Goal: Task Accomplishment & Management: Use online tool/utility

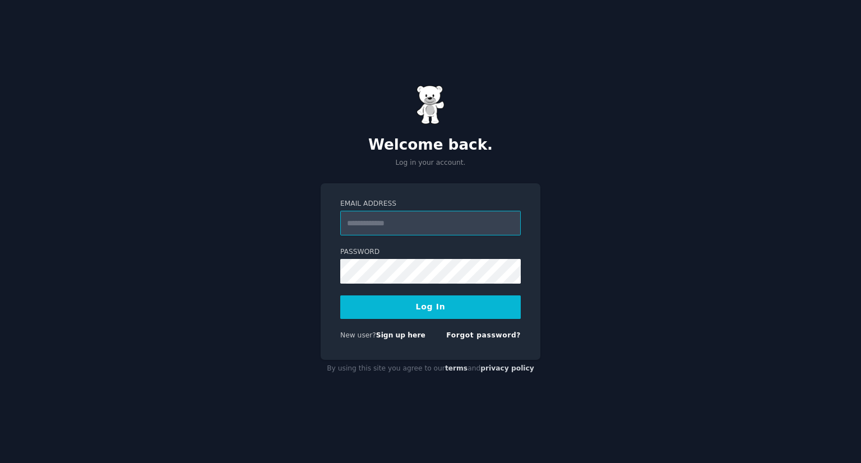
click at [379, 212] on input "Email Address" at bounding box center [430, 223] width 181 height 25
click at [363, 225] on input "Email Address" at bounding box center [430, 223] width 181 height 25
click at [363, 225] on input "*" at bounding box center [430, 223] width 181 height 25
type input "**********"
click at [444, 312] on button "Log In" at bounding box center [430, 307] width 181 height 24
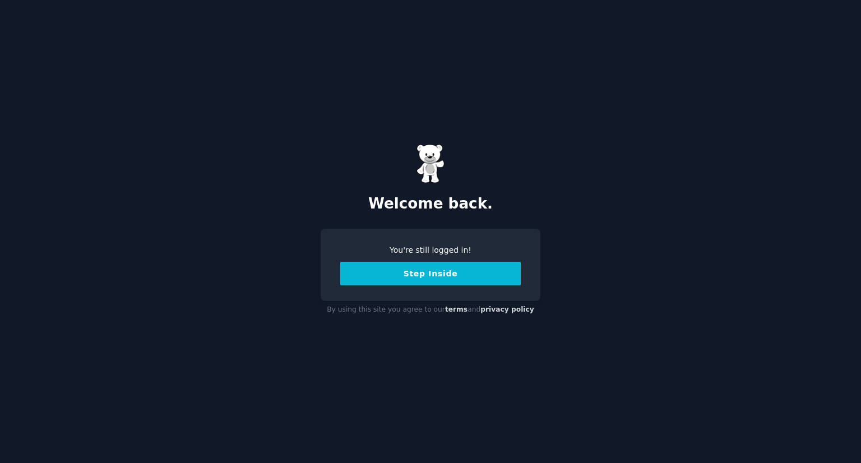
click at [431, 275] on button "Step Inside" at bounding box center [430, 274] width 181 height 24
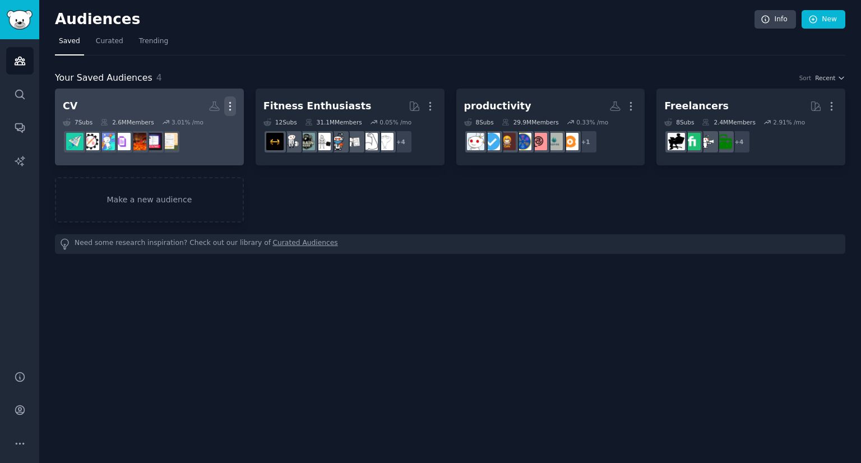
click at [230, 107] on icon "button" at bounding box center [230, 106] width 12 height 12
click at [211, 130] on p "Delete" at bounding box center [200, 130] width 26 height 12
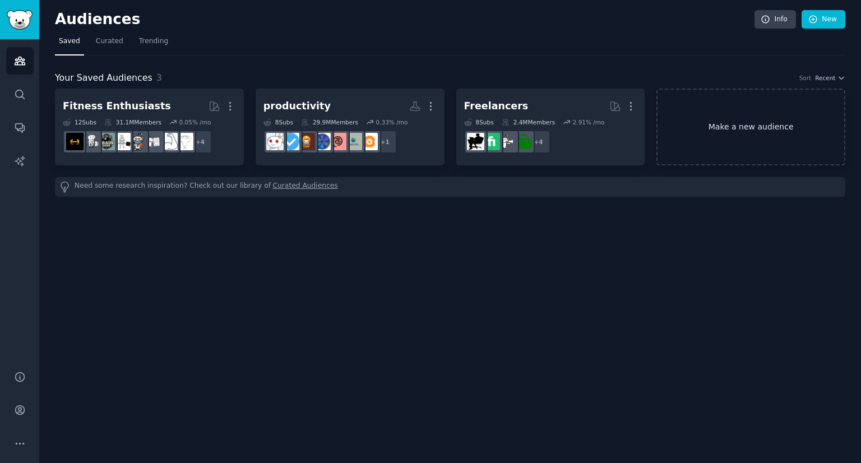
click at [718, 108] on link "Make a new audience" at bounding box center [751, 127] width 189 height 77
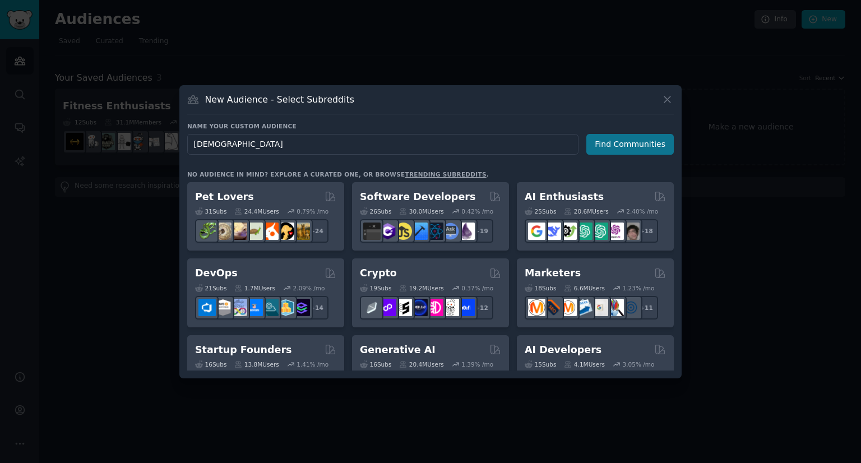
type input "[DEMOGRAPHIC_DATA]"
click at [609, 137] on button "Find Communities" at bounding box center [630, 144] width 87 height 21
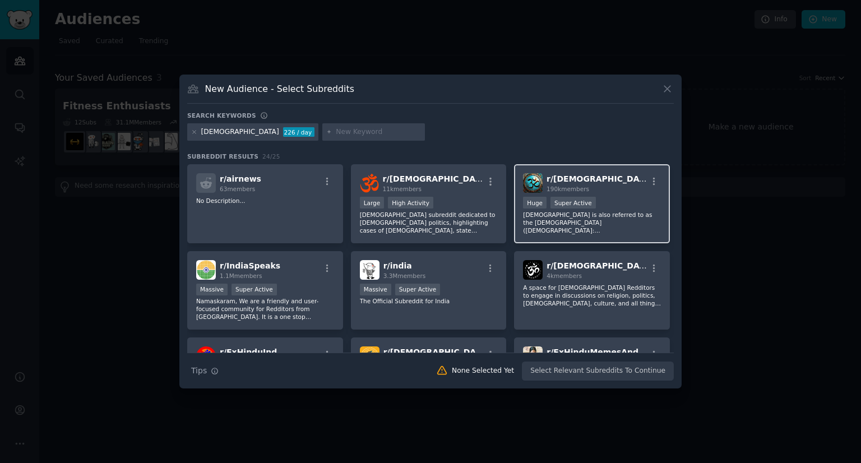
click at [603, 184] on div "r/ [DEMOGRAPHIC_DATA] 190k members" at bounding box center [592, 183] width 138 height 20
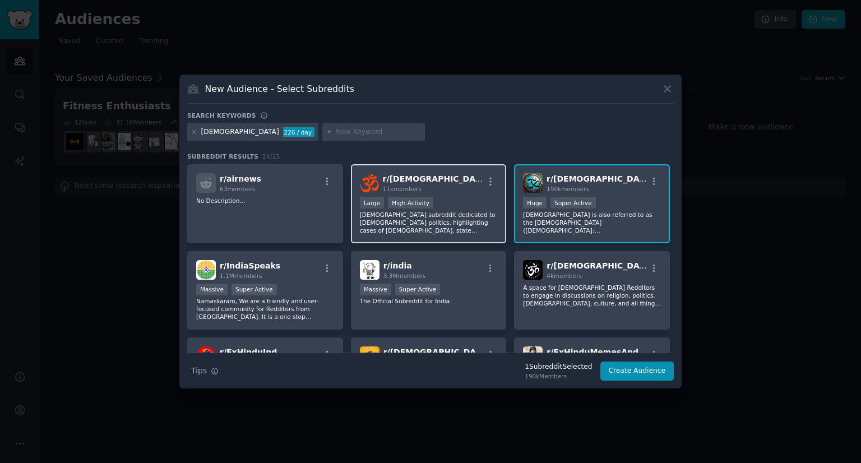
click at [458, 209] on div "Large High Activity" at bounding box center [429, 204] width 138 height 14
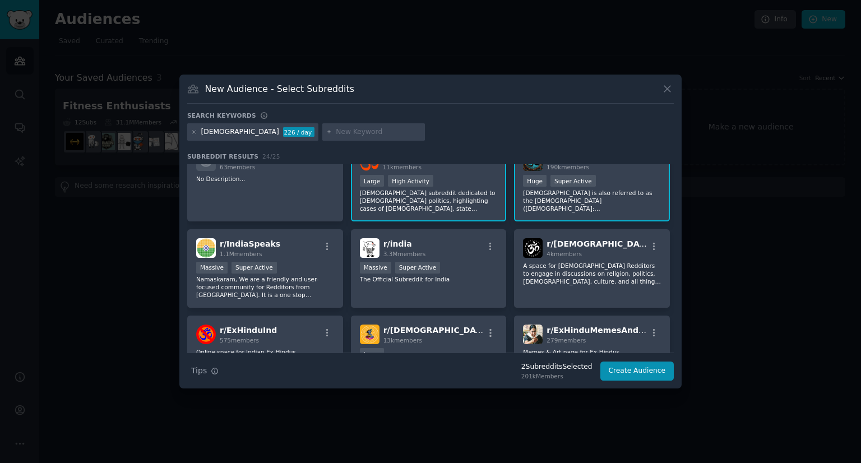
scroll to position [22, 0]
click at [566, 271] on p "A space for [DEMOGRAPHIC_DATA] Redditors to engage in discussions on religion, …" at bounding box center [592, 273] width 138 height 24
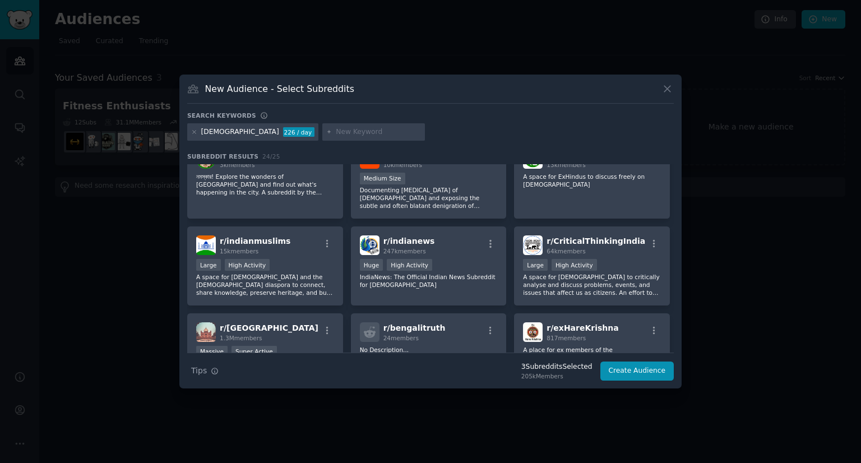
scroll to position [525, 0]
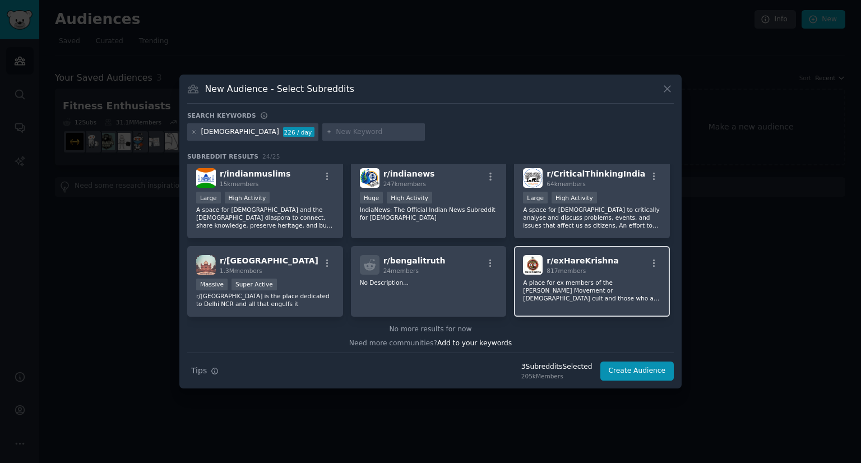
click at [579, 299] on div "r/ exHareKrishna 817 members A place for ex members of the [PERSON_NAME] Moveme…" at bounding box center [592, 281] width 156 height 71
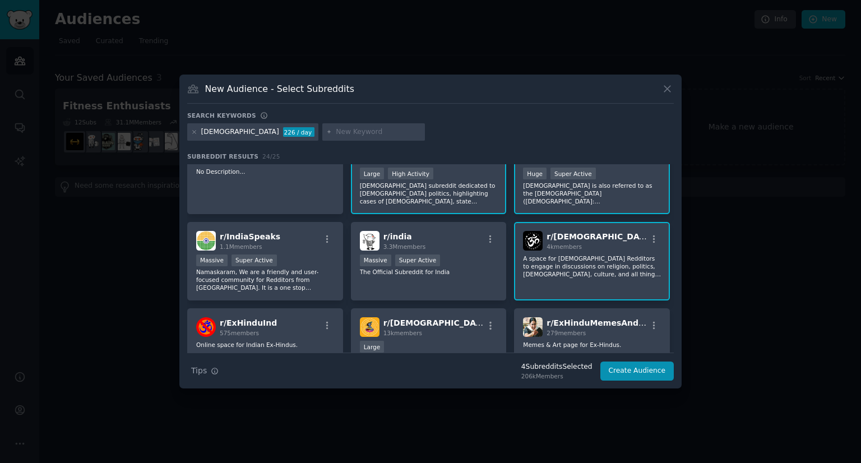
scroll to position [0, 0]
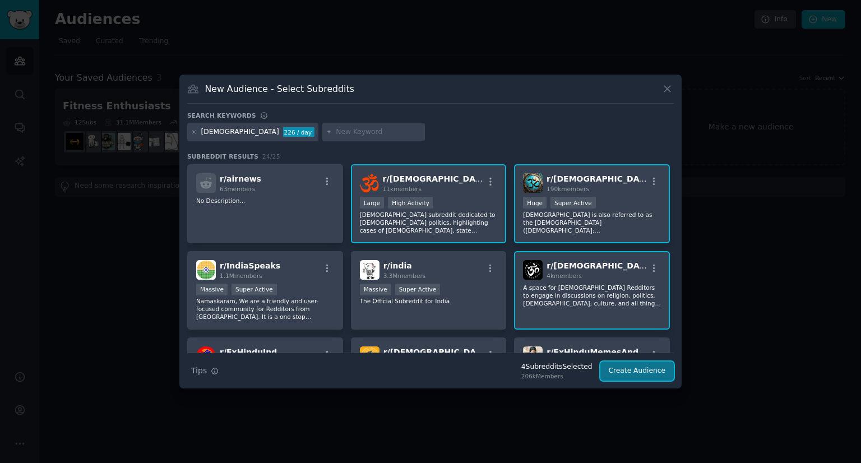
click at [673, 372] on button "Create Audience" at bounding box center [638, 371] width 74 height 19
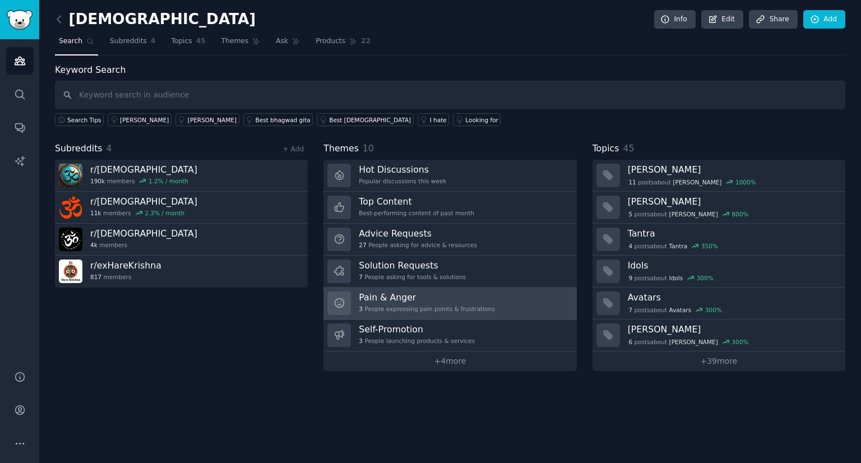
click at [455, 294] on h3 "Pain & Anger" at bounding box center [427, 298] width 136 height 12
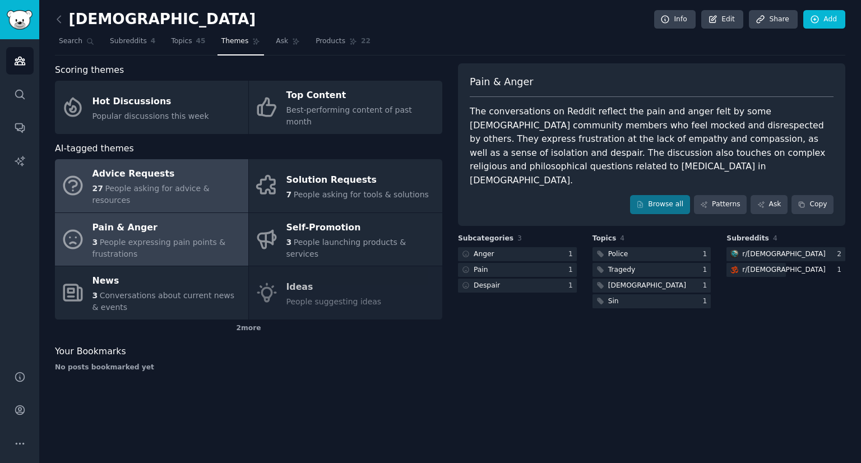
click at [195, 165] on div "Advice Requests" at bounding box center [168, 174] width 150 height 18
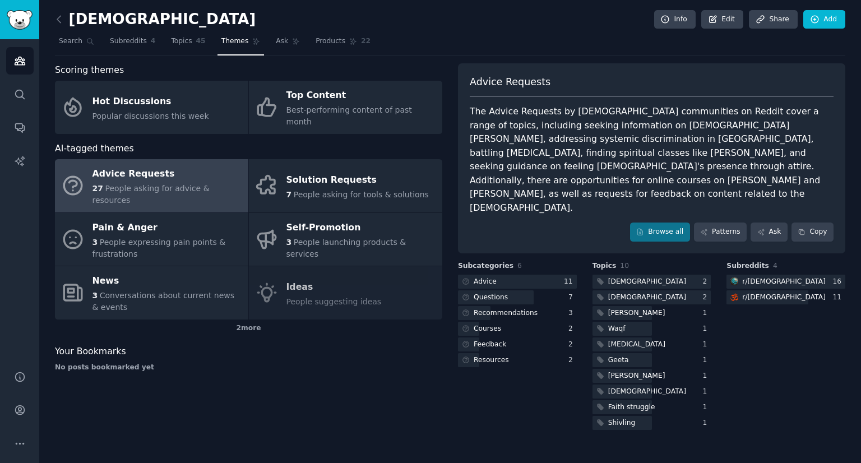
click at [487, 122] on div "The Advice Requests by [DEMOGRAPHIC_DATA] communities on Reddit cover a range o…" at bounding box center [652, 160] width 364 height 110
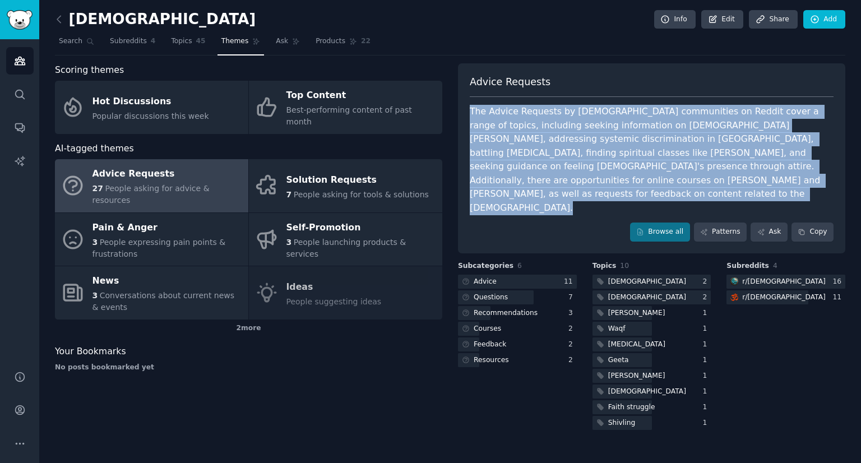
click at [487, 122] on div "The Advice Requests by [DEMOGRAPHIC_DATA] communities on Reddit cover a range o…" at bounding box center [652, 160] width 364 height 110
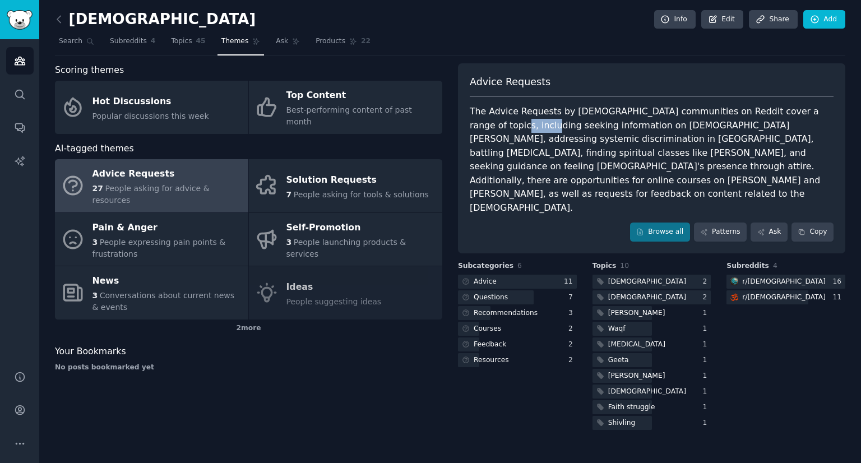
click at [487, 122] on div "The Advice Requests by [DEMOGRAPHIC_DATA] communities on Reddit cover a range o…" at bounding box center [652, 160] width 364 height 110
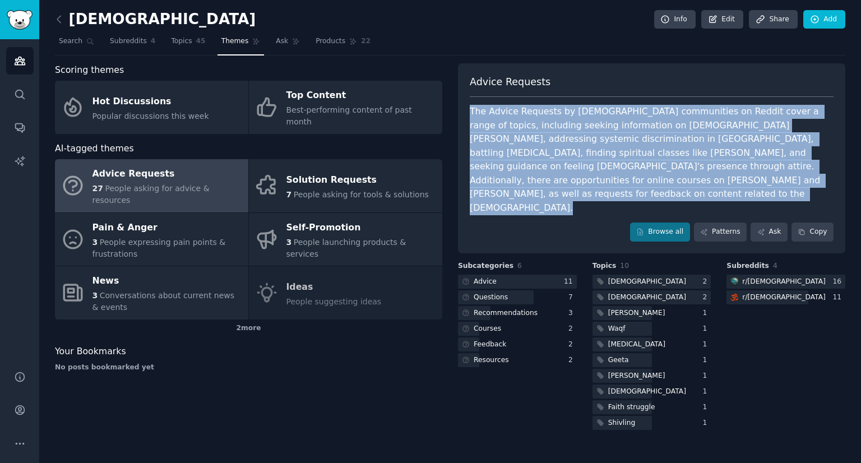
click at [487, 122] on div "The Advice Requests by [DEMOGRAPHIC_DATA] communities on Reddit cover a range o…" at bounding box center [652, 160] width 364 height 110
click at [492, 133] on div "The Advice Requests by [DEMOGRAPHIC_DATA] communities on Reddit cover a range o…" at bounding box center [652, 160] width 364 height 110
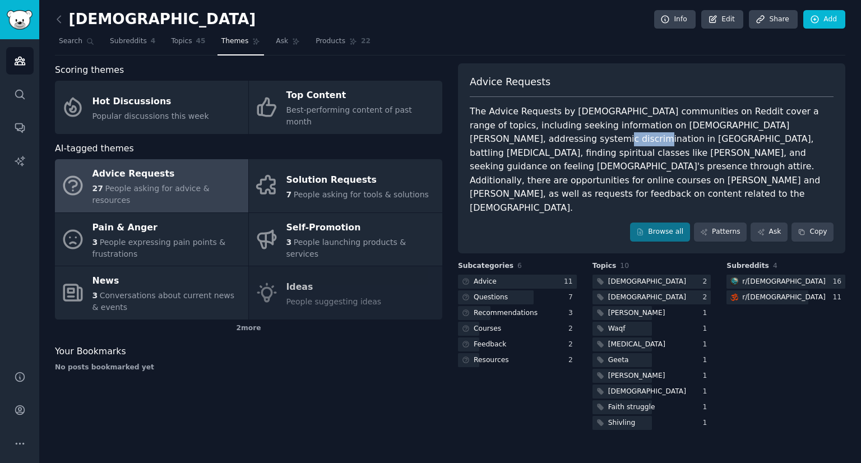
click at [492, 133] on div "The Advice Requests by [DEMOGRAPHIC_DATA] communities on Reddit cover a range o…" at bounding box center [652, 160] width 364 height 110
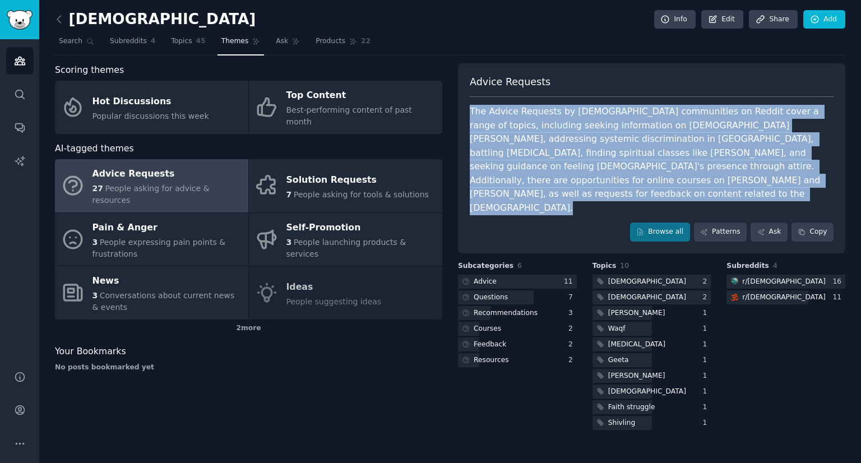
click at [492, 133] on div "The Advice Requests by [DEMOGRAPHIC_DATA] communities on Reddit cover a range o…" at bounding box center [652, 160] width 364 height 110
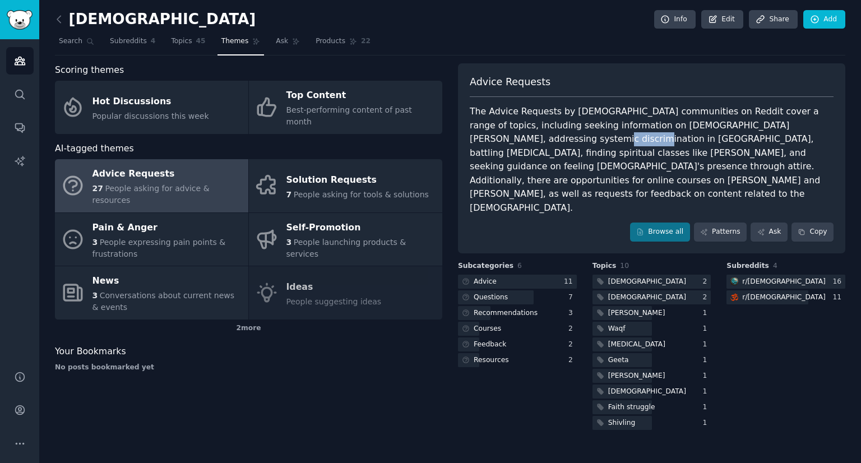
click at [492, 133] on div "The Advice Requests by [DEMOGRAPHIC_DATA] communities on Reddit cover a range o…" at bounding box center [652, 160] width 364 height 110
click at [493, 146] on div "The Advice Requests by [DEMOGRAPHIC_DATA] communities on Reddit cover a range o…" at bounding box center [652, 160] width 364 height 110
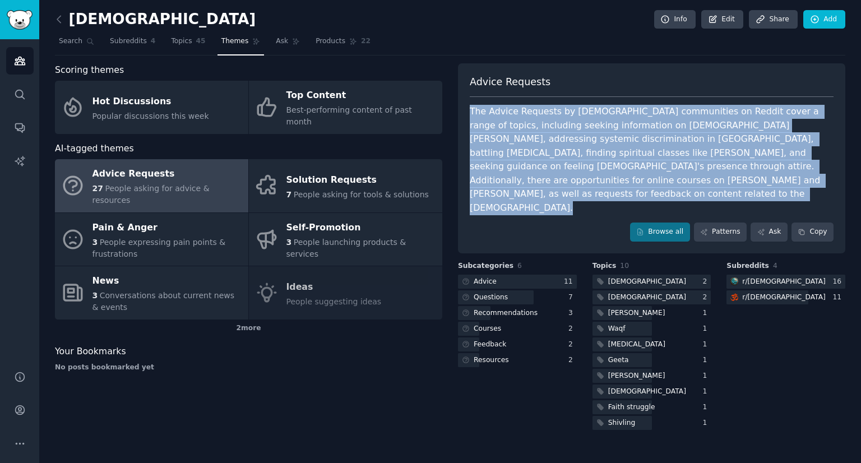
click at [493, 146] on div "The Advice Requests by [DEMOGRAPHIC_DATA] communities on Reddit cover a range o…" at bounding box center [652, 160] width 364 height 110
click at [493, 153] on div "The Advice Requests by [DEMOGRAPHIC_DATA] communities on Reddit cover a range o…" at bounding box center [652, 160] width 364 height 110
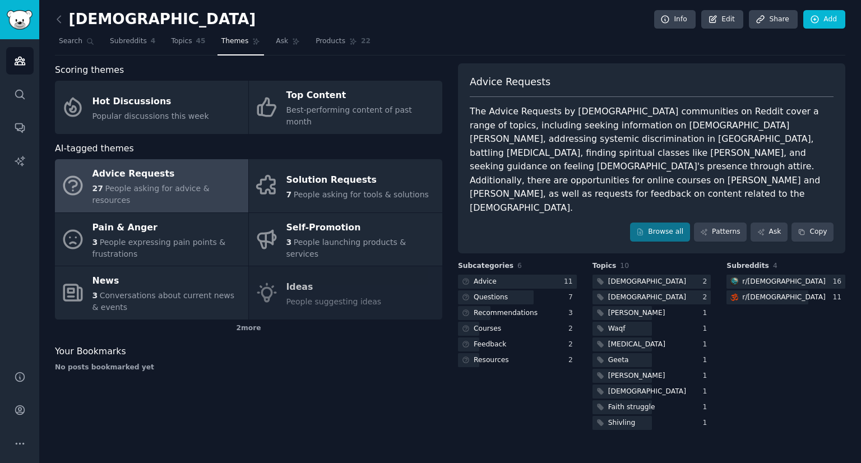
click at [493, 153] on div "The Advice Requests by [DEMOGRAPHIC_DATA] communities on Reddit cover a range o…" at bounding box center [652, 160] width 364 height 110
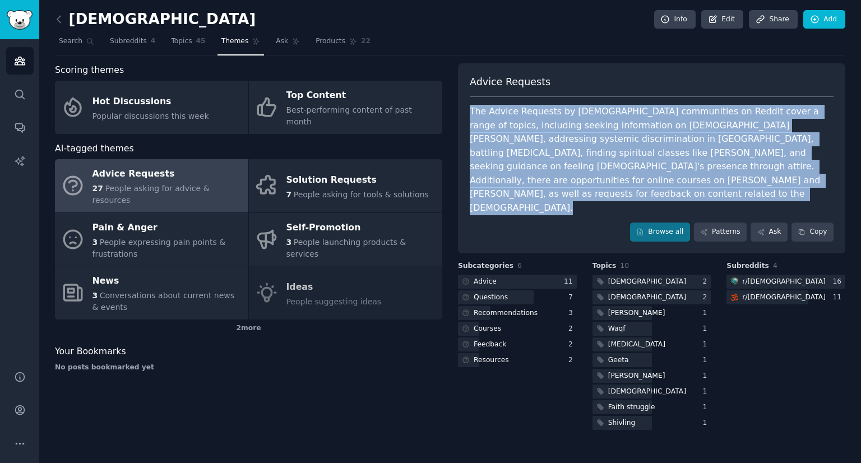
click at [493, 153] on div "The Advice Requests by [DEMOGRAPHIC_DATA] communities on Reddit cover a range o…" at bounding box center [652, 160] width 364 height 110
click at [522, 156] on div "The Advice Requests by [DEMOGRAPHIC_DATA] communities on Reddit cover a range o…" at bounding box center [652, 160] width 364 height 110
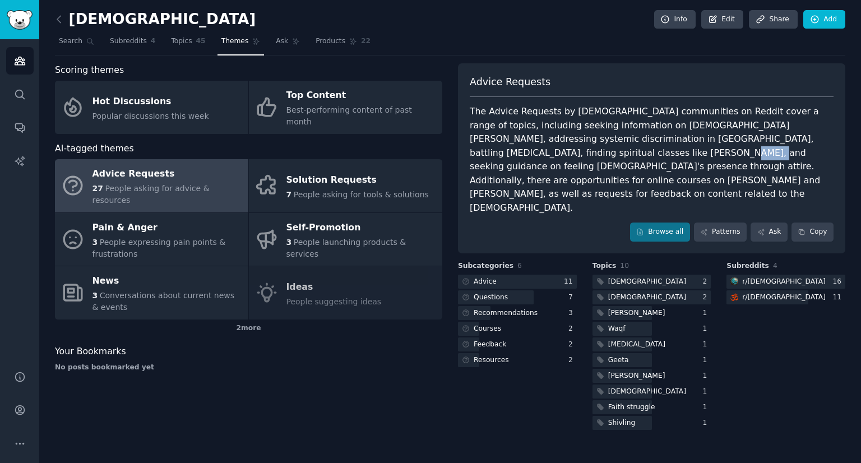
click at [522, 156] on div "The Advice Requests by [DEMOGRAPHIC_DATA] communities on Reddit cover a range o…" at bounding box center [652, 160] width 364 height 110
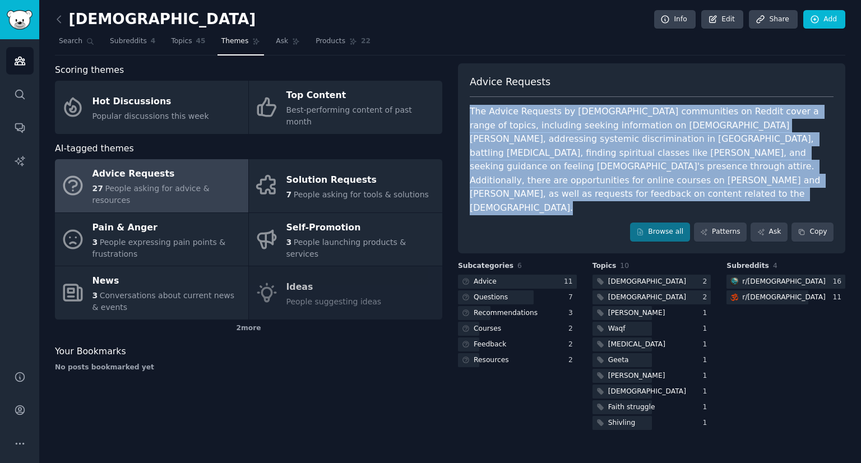
click at [522, 156] on div "The Advice Requests by [DEMOGRAPHIC_DATA] communities on Reddit cover a range o…" at bounding box center [652, 160] width 364 height 110
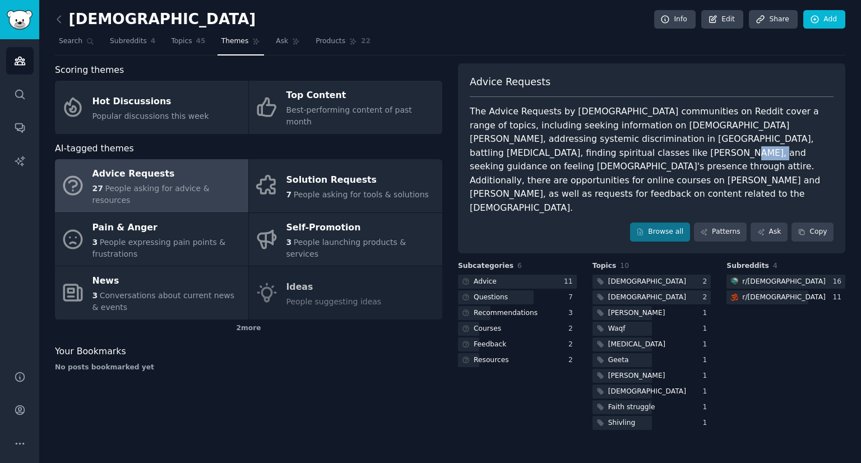
click at [522, 156] on div "The Advice Requests by [DEMOGRAPHIC_DATA] communities on Reddit cover a range o…" at bounding box center [652, 160] width 364 height 110
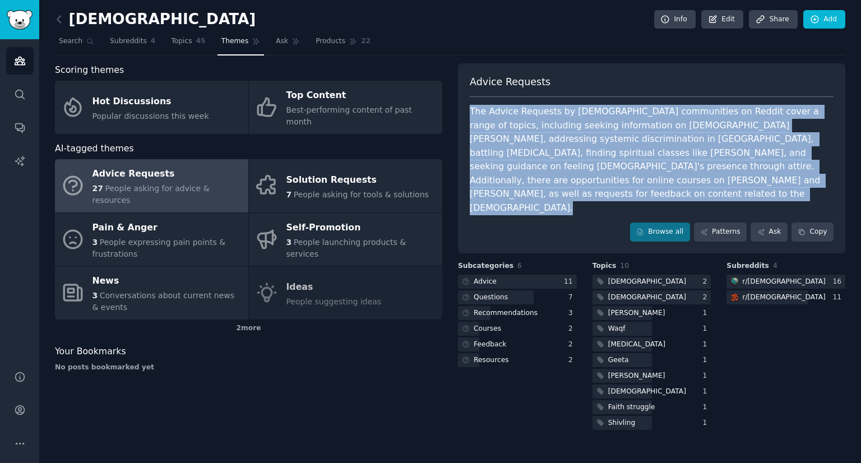
click at [522, 156] on div "The Advice Requests by [DEMOGRAPHIC_DATA] communities on Reddit cover a range o…" at bounding box center [652, 160] width 364 height 110
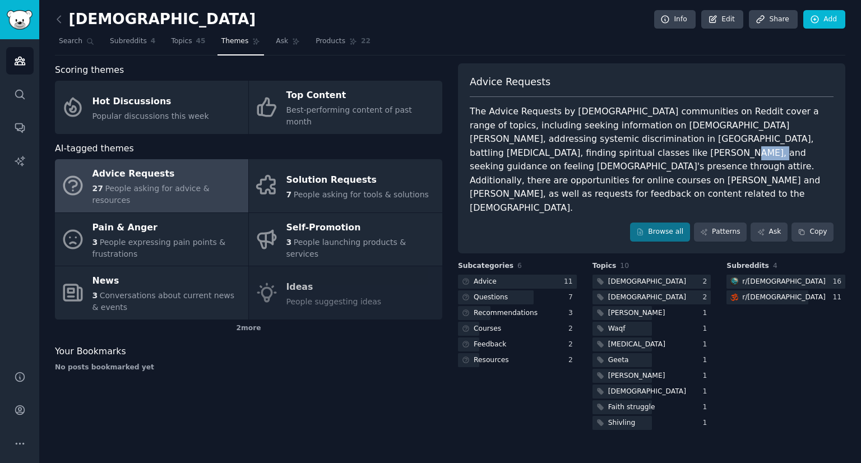
click at [522, 156] on div "The Advice Requests by [DEMOGRAPHIC_DATA] communities on Reddit cover a range o…" at bounding box center [652, 160] width 364 height 110
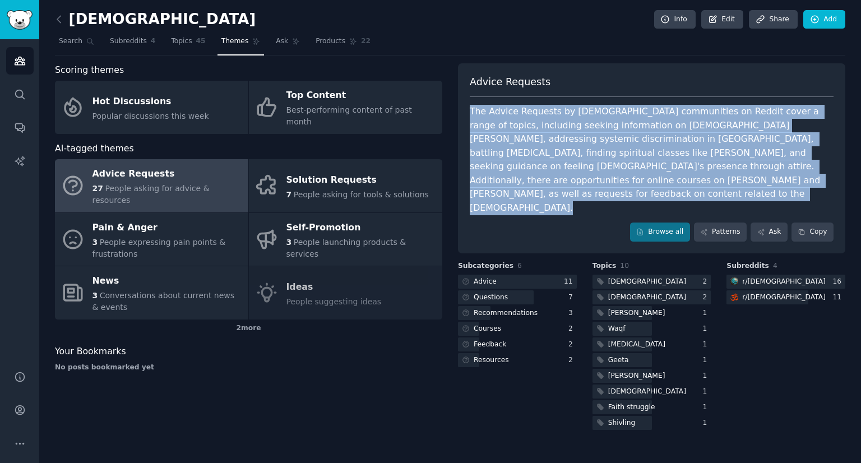
click at [522, 156] on div "The Advice Requests by [DEMOGRAPHIC_DATA] communities on Reddit cover a range o…" at bounding box center [652, 160] width 364 height 110
click at [515, 164] on div "The Advice Requests by [DEMOGRAPHIC_DATA] communities on Reddit cover a range o…" at bounding box center [652, 160] width 364 height 110
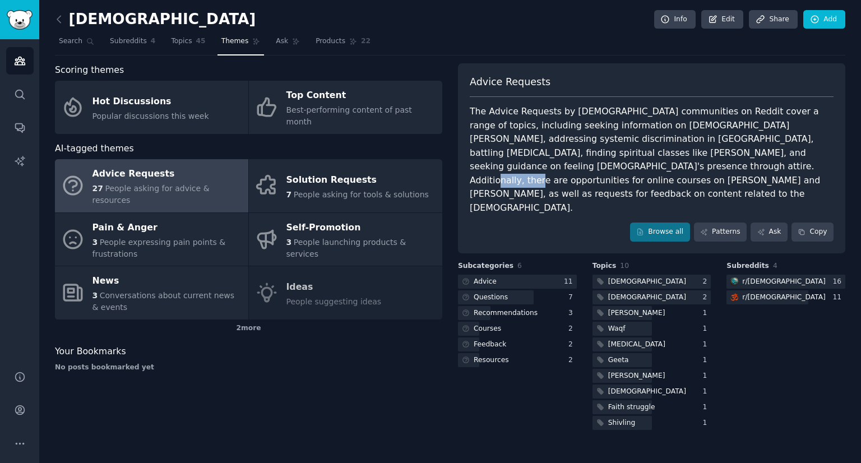
click at [515, 164] on div "The Advice Requests by [DEMOGRAPHIC_DATA] communities on Reddit cover a range o…" at bounding box center [652, 160] width 364 height 110
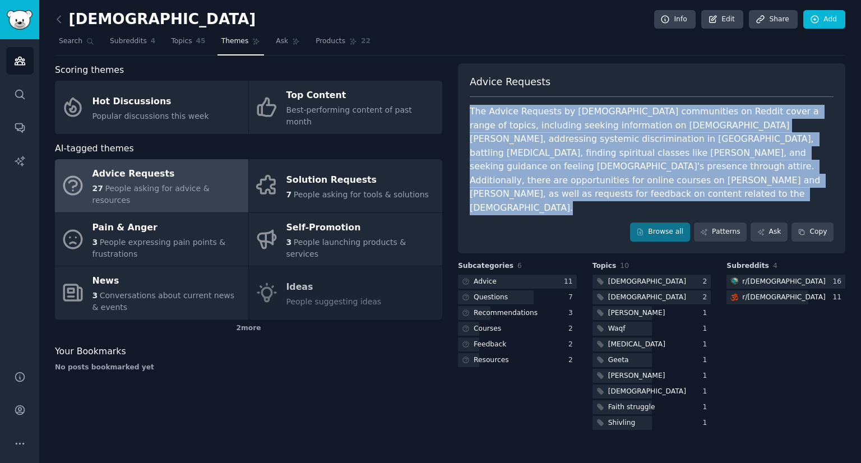
click at [515, 164] on div "The Advice Requests by [DEMOGRAPHIC_DATA] communities on Reddit cover a range o…" at bounding box center [652, 160] width 364 height 110
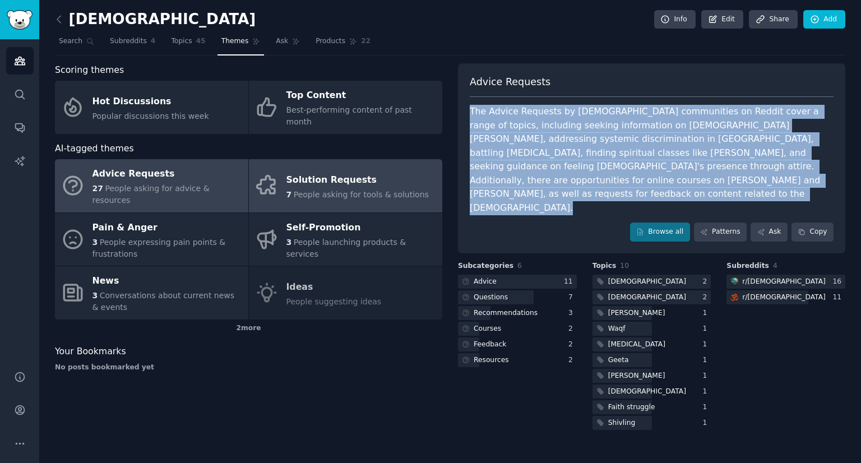
click at [355, 190] on span "People asking for tools & solutions" at bounding box center [361, 194] width 135 height 9
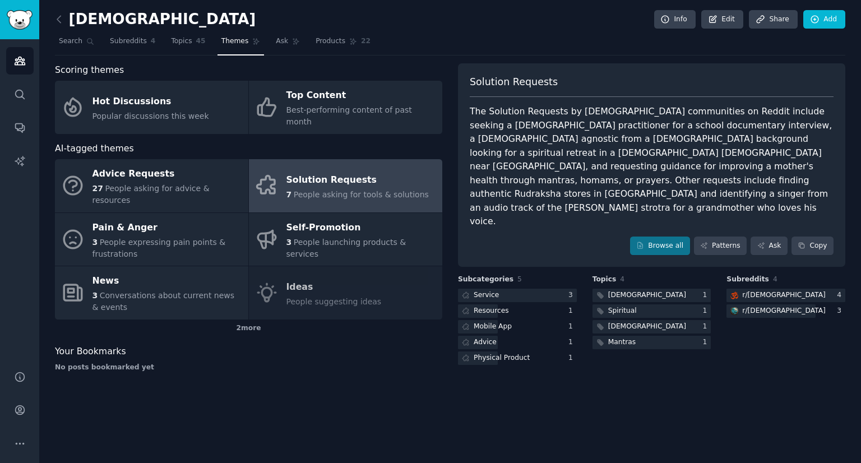
click at [543, 126] on div "The Solution Requests by [DEMOGRAPHIC_DATA] communities on Reddit include seeki…" at bounding box center [652, 167] width 364 height 124
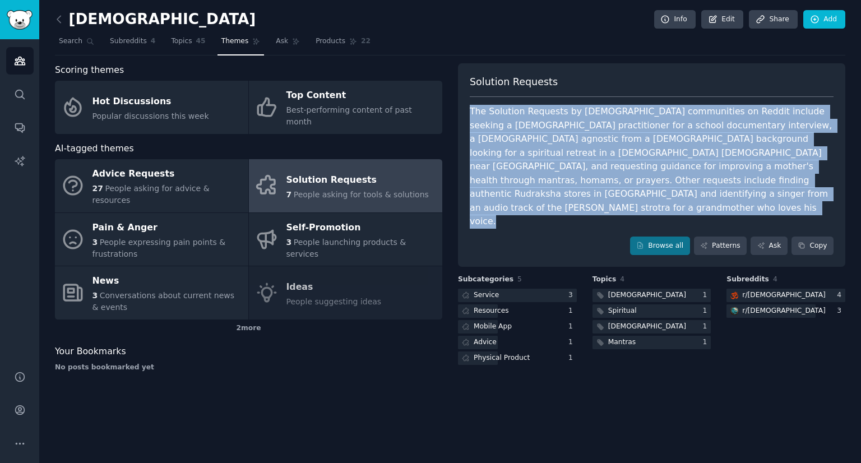
click at [543, 126] on div "The Solution Requests by [DEMOGRAPHIC_DATA] communities on Reddit include seeki…" at bounding box center [652, 167] width 364 height 124
click at [566, 135] on div "The Solution Requests by [DEMOGRAPHIC_DATA] communities on Reddit include seeki…" at bounding box center [652, 167] width 364 height 124
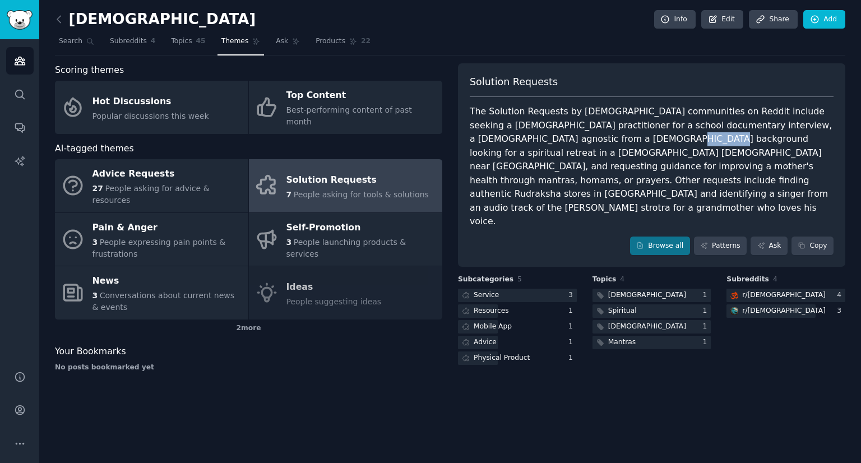
click at [566, 135] on div "The Solution Requests by [DEMOGRAPHIC_DATA] communities on Reddit include seeki…" at bounding box center [652, 167] width 364 height 124
click at [542, 128] on div "The Solution Requests by [DEMOGRAPHIC_DATA] communities on Reddit include seeki…" at bounding box center [652, 167] width 364 height 124
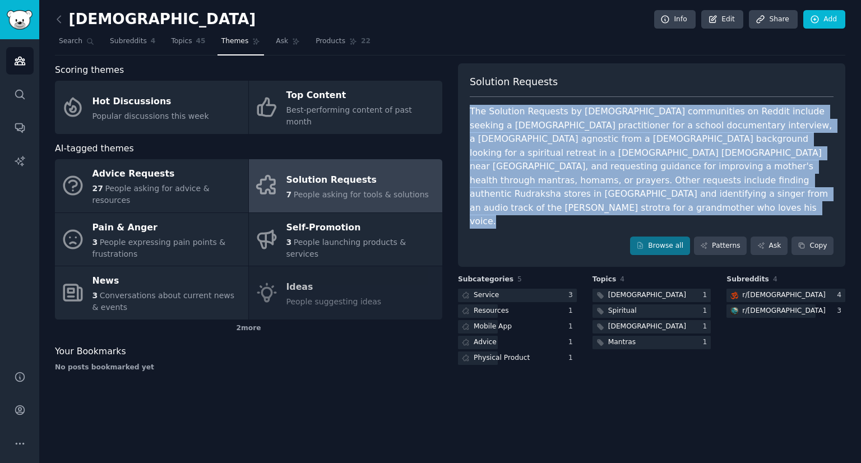
click at [542, 128] on div "The Solution Requests by [DEMOGRAPHIC_DATA] communities on Reddit include seeki…" at bounding box center [652, 167] width 364 height 124
click at [529, 150] on div "The Solution Requests by [DEMOGRAPHIC_DATA] communities on Reddit include seeki…" at bounding box center [652, 167] width 364 height 124
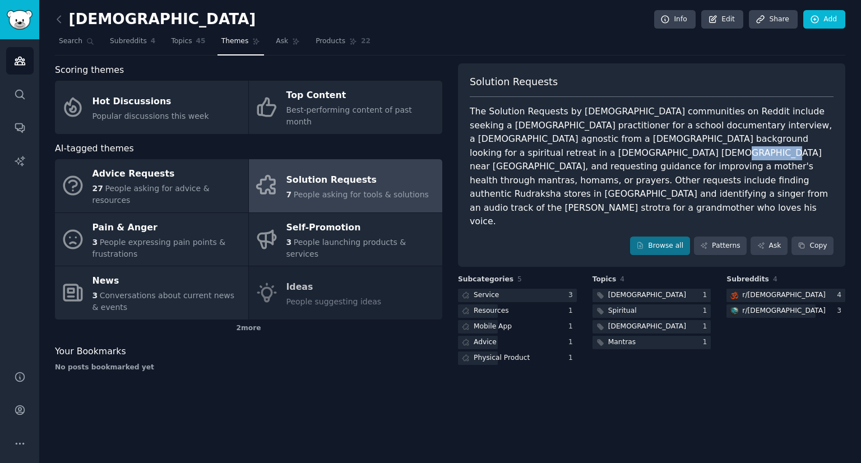
click at [529, 150] on div "The Solution Requests by [DEMOGRAPHIC_DATA] communities on Reddit include seeki…" at bounding box center [652, 167] width 364 height 124
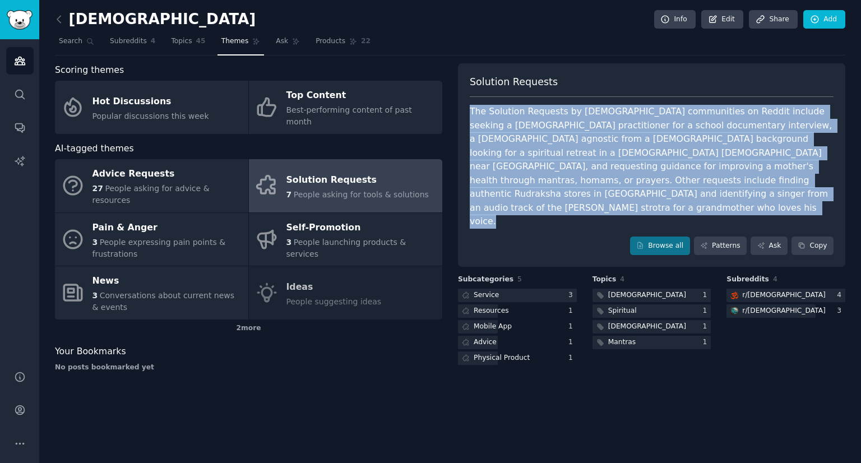
click at [529, 150] on div "The Solution Requests by [DEMOGRAPHIC_DATA] communities on Reddit include seeki…" at bounding box center [652, 167] width 364 height 124
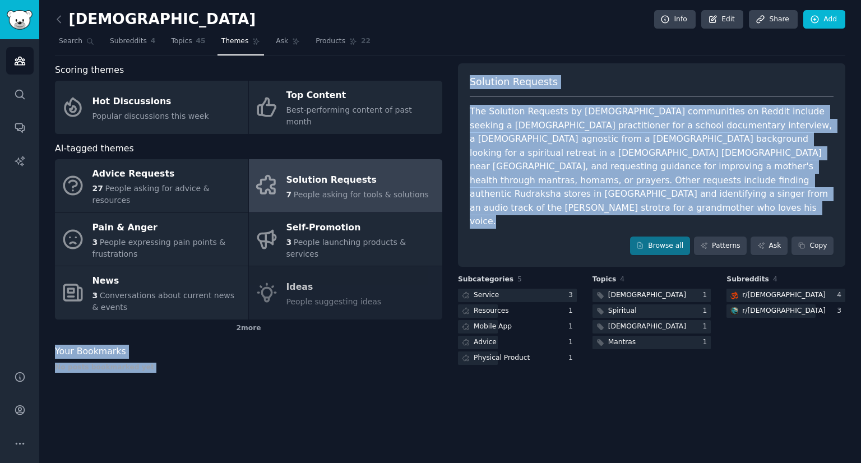
drag, startPoint x: 529, startPoint y: 150, endPoint x: 419, endPoint y: 326, distance: 208.0
click at [419, 326] on div "Scoring themes Hot Discussions Popular discussions this week Top Content Best-p…" at bounding box center [450, 221] width 791 height 317
click at [380, 363] on div "No posts bookmarked yet" at bounding box center [248, 368] width 387 height 10
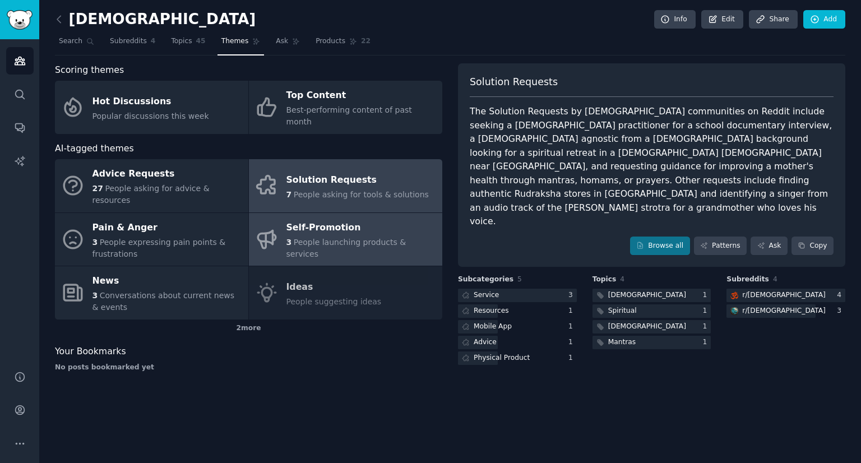
click at [342, 238] on span "People launching products & services" at bounding box center [347, 248] width 120 height 21
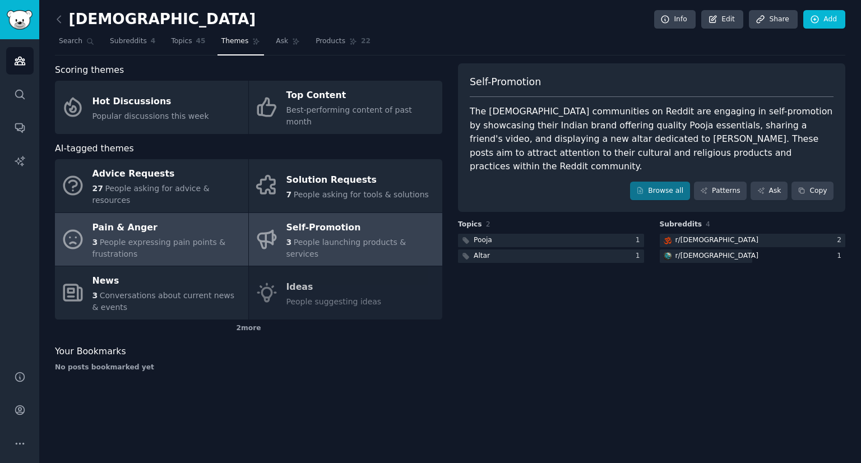
click at [211, 237] on div "3 People expressing pain points & frustrations" at bounding box center [168, 249] width 150 height 24
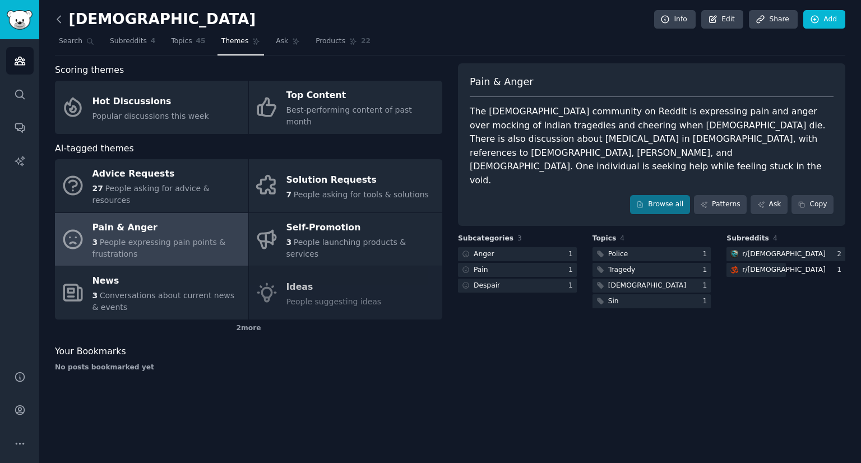
click at [56, 16] on icon at bounding box center [59, 19] width 12 height 12
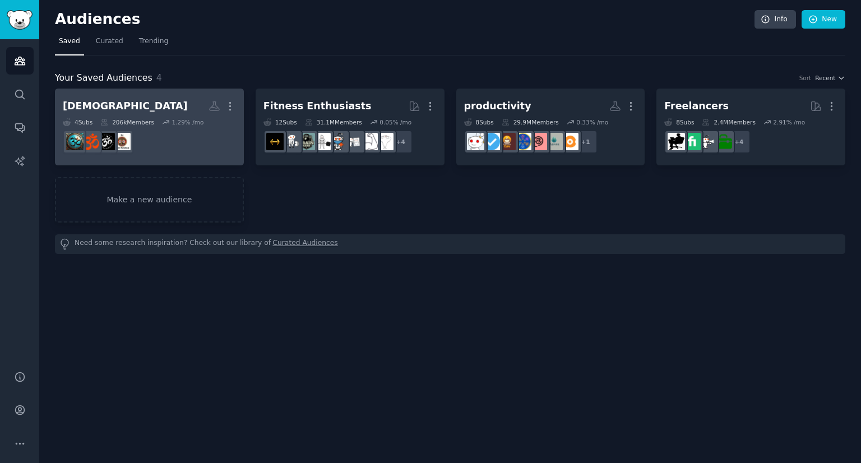
click at [193, 133] on dd at bounding box center [149, 141] width 173 height 31
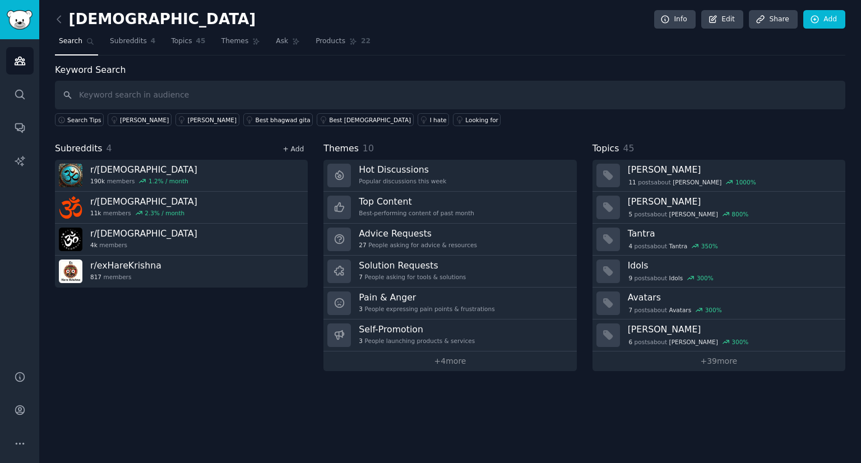
click at [299, 150] on link "+ Add" at bounding box center [293, 149] width 21 height 8
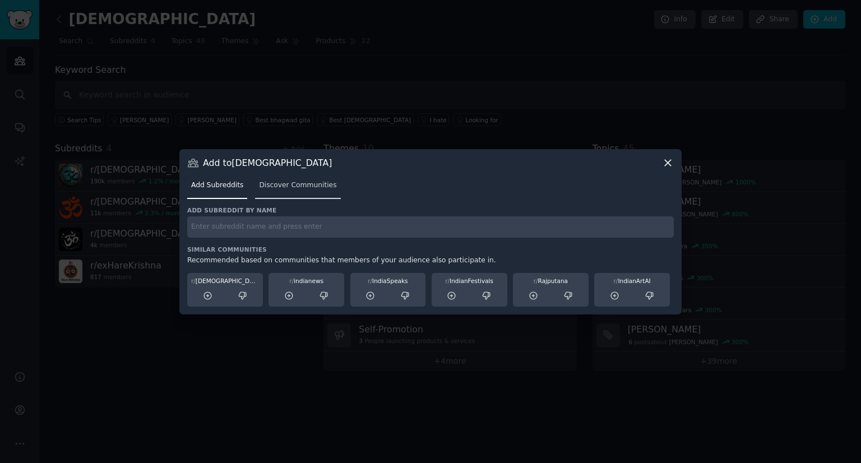
click at [290, 187] on span "Discover Communities" at bounding box center [297, 186] width 77 height 10
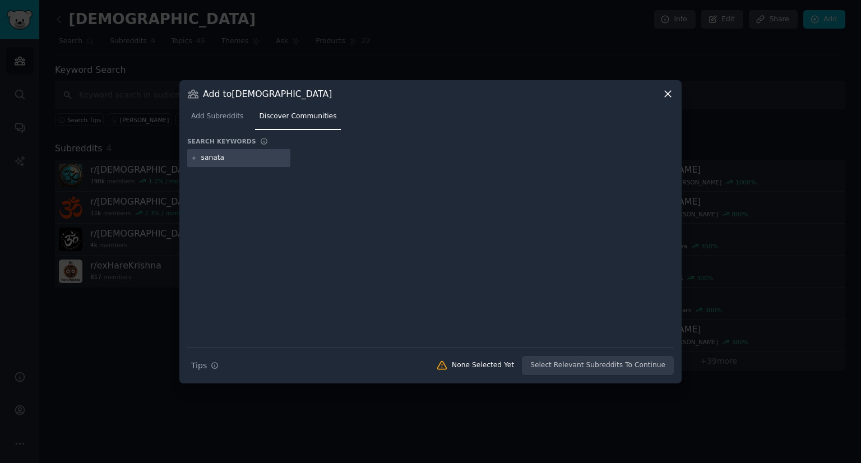
type input "sanatan"
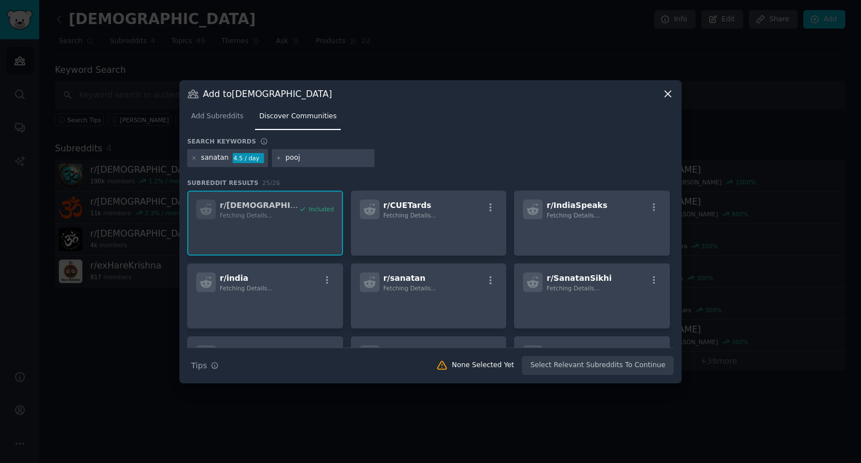
type input "pooja"
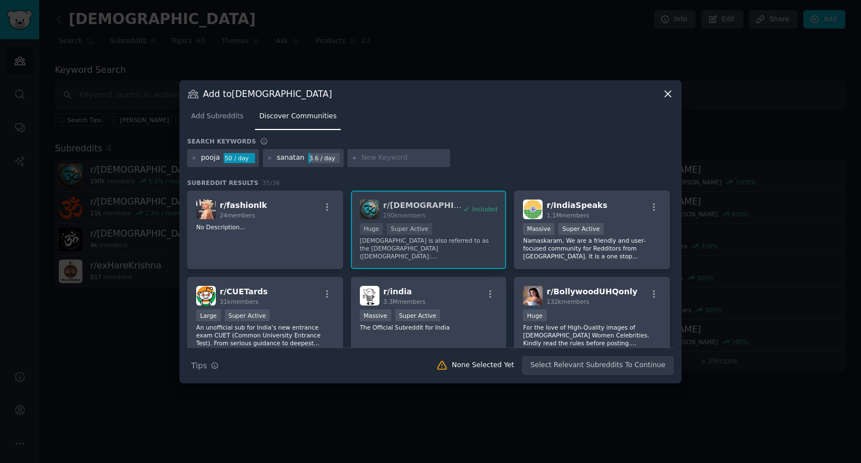
click at [665, 96] on icon at bounding box center [668, 94] width 6 height 6
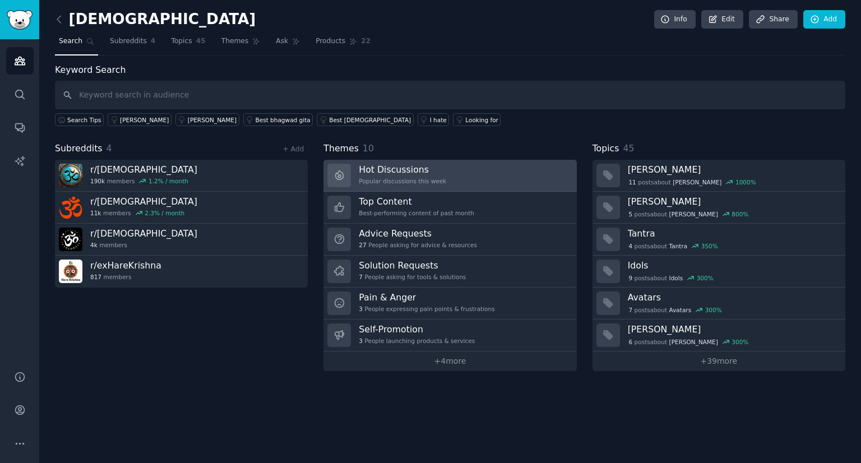
click at [533, 172] on link "Hot Discussions Popular discussions this week" at bounding box center [450, 176] width 253 height 32
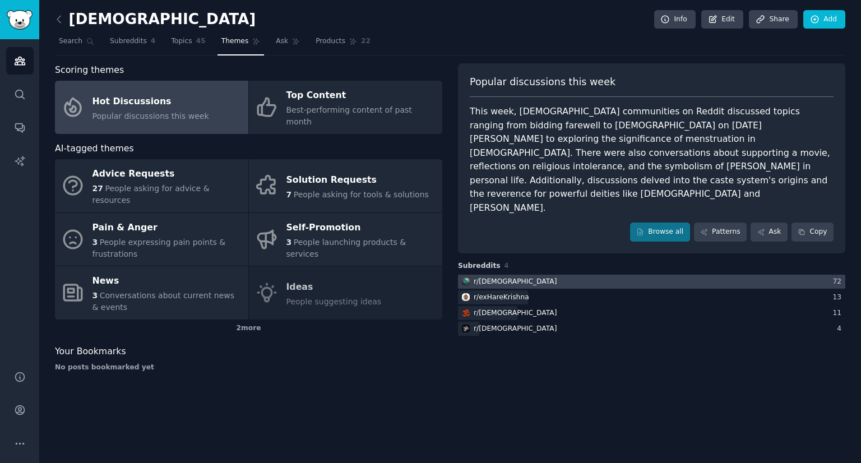
click at [541, 275] on div at bounding box center [651, 282] width 387 height 14
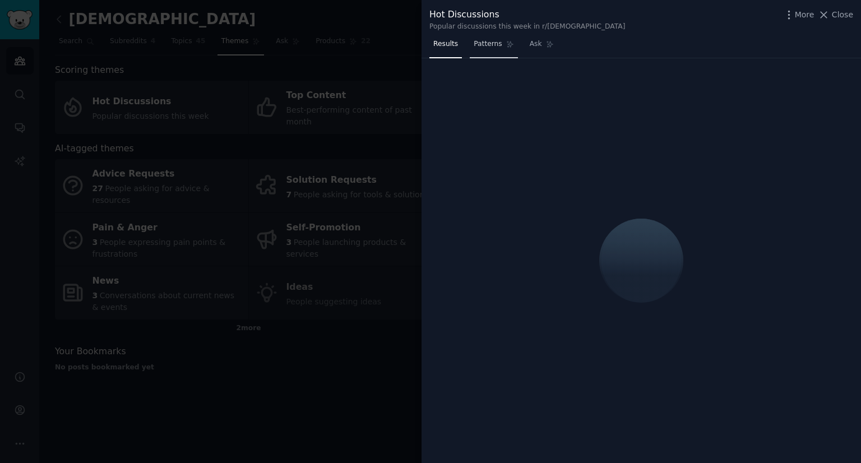
click at [487, 52] on link "Patterns" at bounding box center [494, 46] width 48 height 23
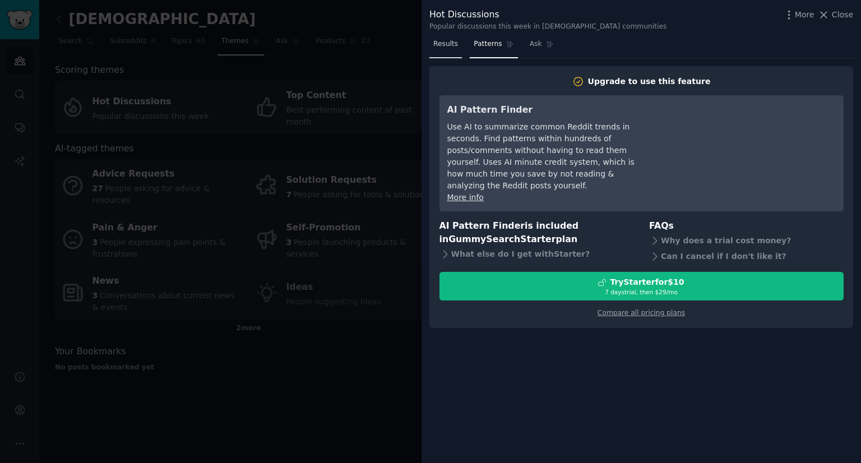
click at [447, 44] on span "Results" at bounding box center [445, 44] width 25 height 10
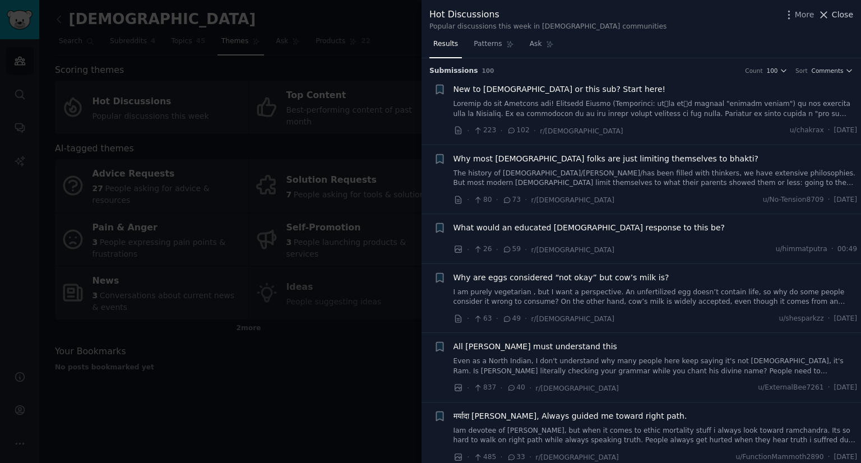
click at [852, 11] on span "Close" at bounding box center [842, 15] width 21 height 12
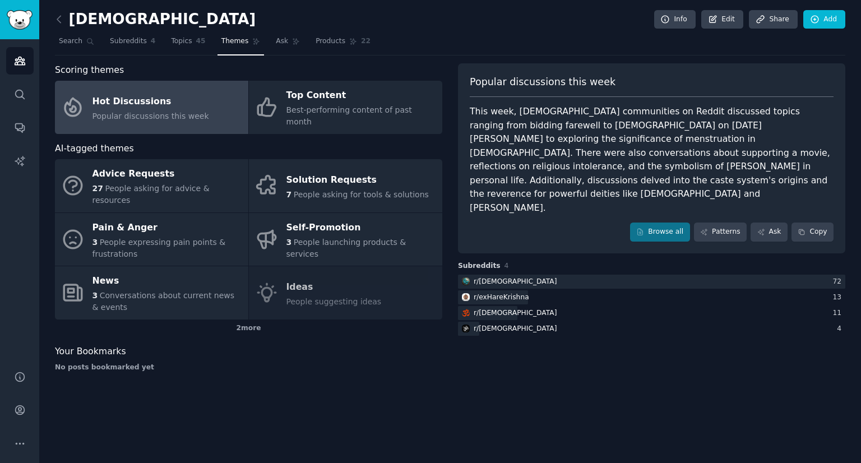
click at [177, 112] on span "Popular discussions this week" at bounding box center [151, 116] width 117 height 9
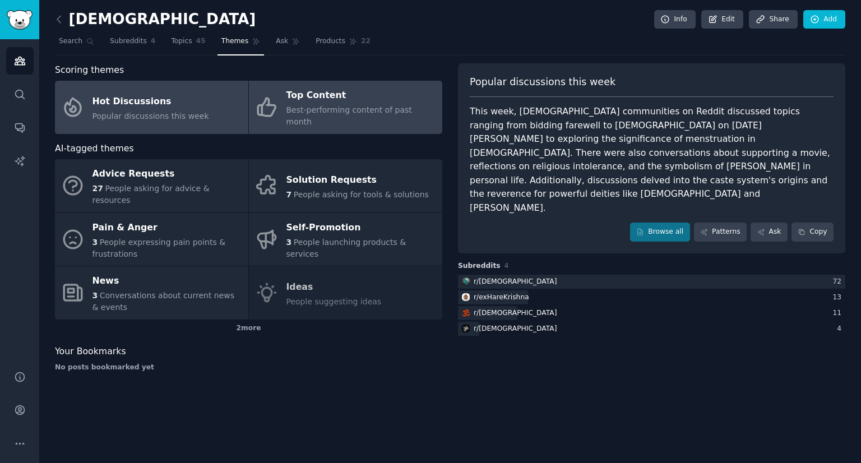
click at [285, 103] on link "Top Content Best-performing content of past month" at bounding box center [345, 107] width 193 height 53
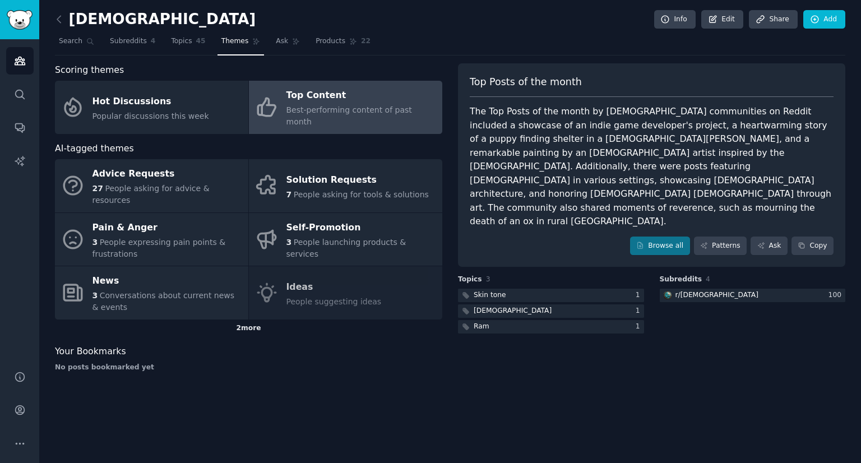
click at [232, 320] on div "2 more" at bounding box center [248, 329] width 387 height 18
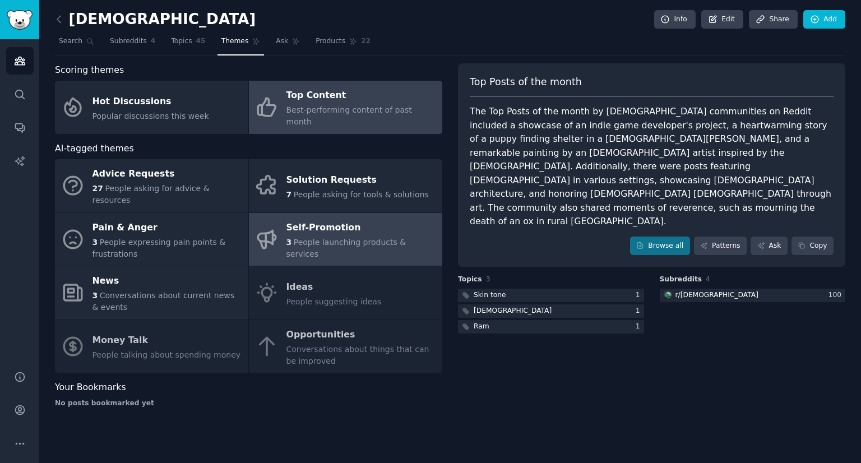
click at [366, 238] on span "People launching products & services" at bounding box center [347, 248] width 120 height 21
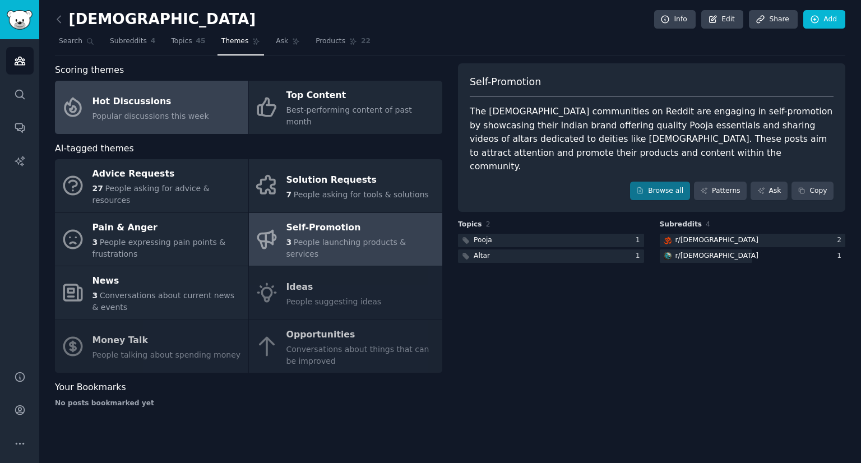
click at [191, 112] on span "Popular discussions this week" at bounding box center [151, 116] width 117 height 9
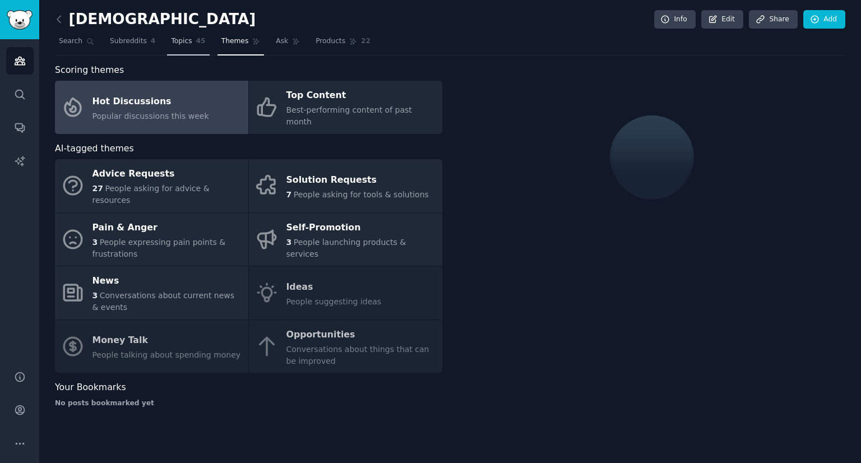
click at [179, 45] on span "Topics" at bounding box center [181, 41] width 21 height 10
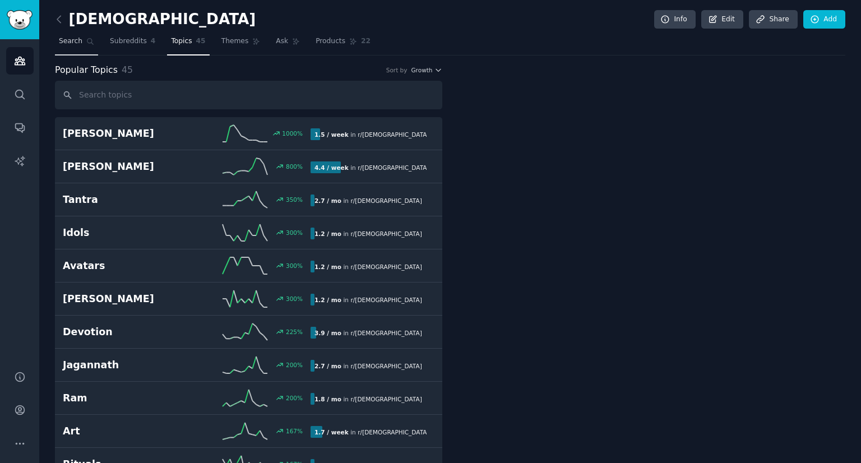
click at [64, 40] on span "Search" at bounding box center [71, 41] width 24 height 10
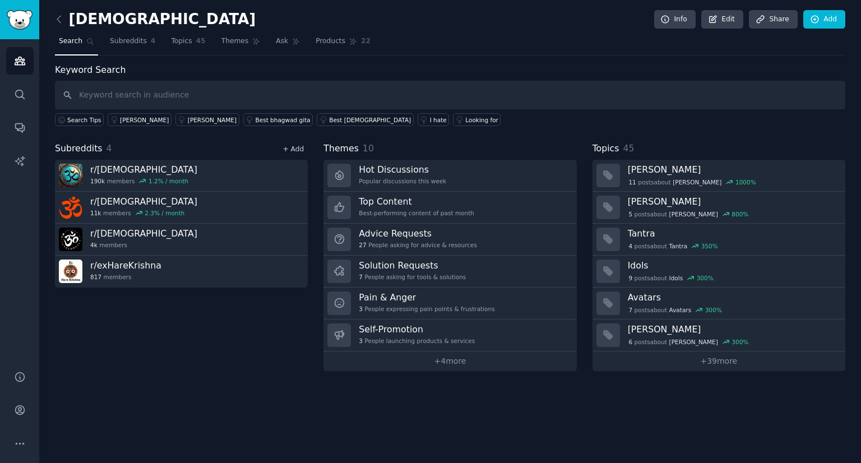
click at [290, 150] on link "+ Add" at bounding box center [293, 149] width 21 height 8
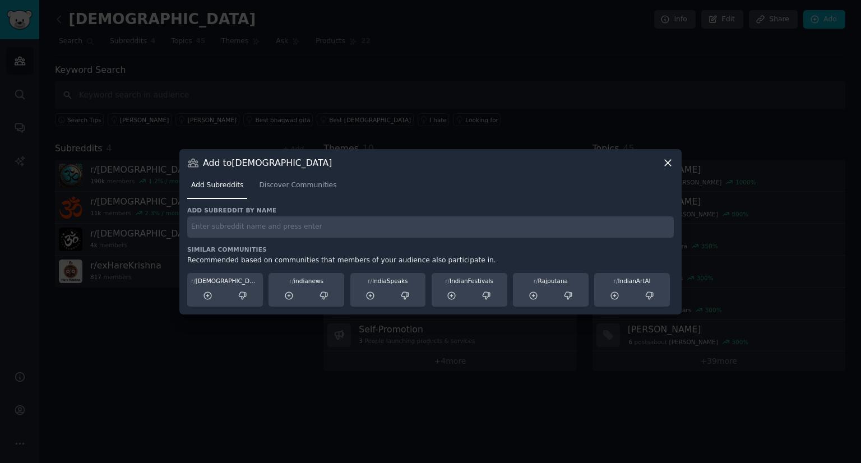
click at [316, 223] on input "text" at bounding box center [430, 227] width 487 height 22
type input "[DEMOGRAPHIC_DATA]"
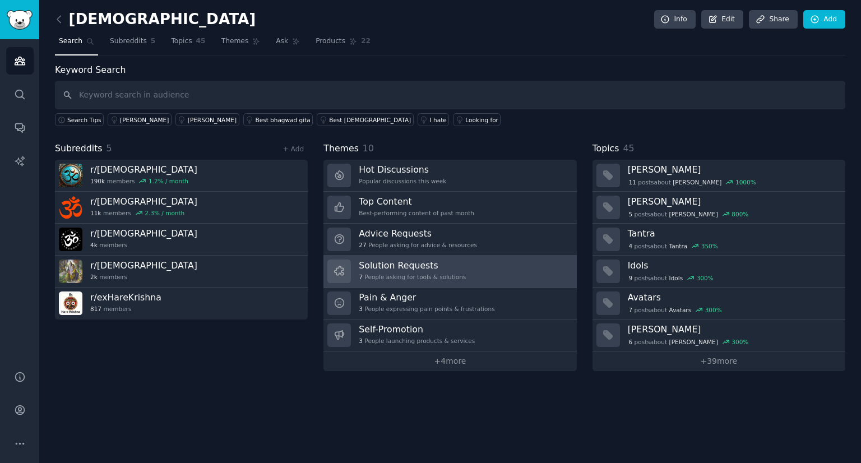
click at [468, 264] on link "Solution Requests 7 People asking for tools & solutions" at bounding box center [450, 272] width 253 height 32
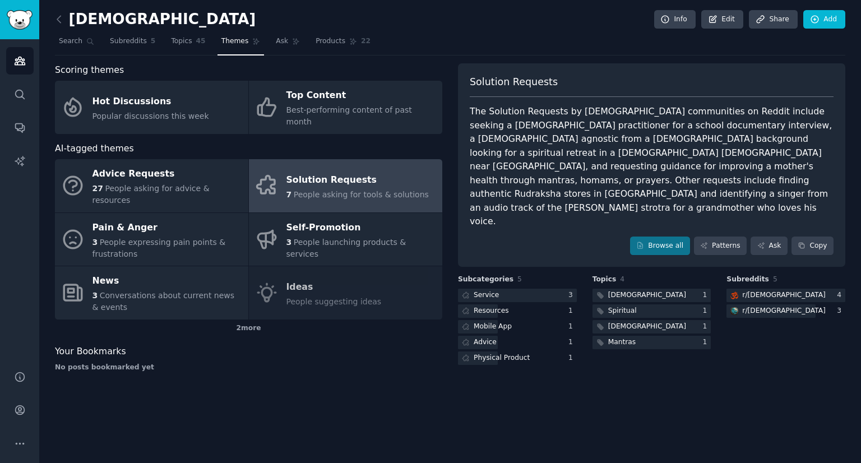
click at [622, 132] on div "The Solution Requests by [DEMOGRAPHIC_DATA] communities on Reddit include seeki…" at bounding box center [652, 167] width 364 height 124
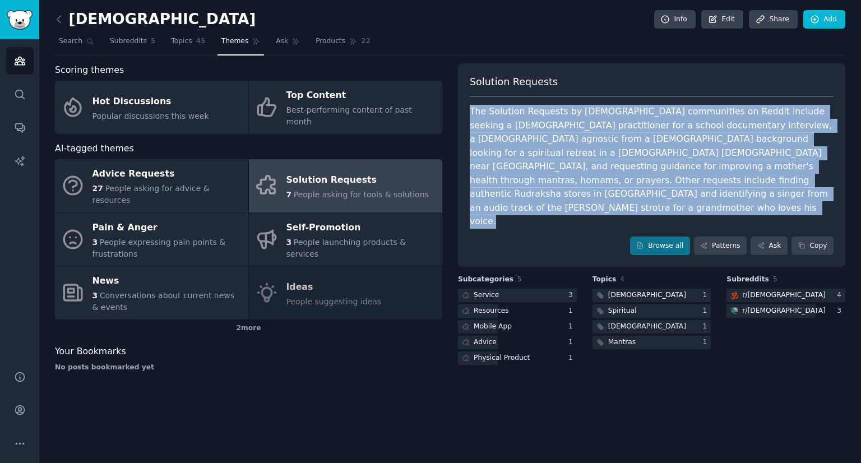
click at [622, 132] on div "The Solution Requests by [DEMOGRAPHIC_DATA] communities on Reddit include seeki…" at bounding box center [652, 167] width 364 height 124
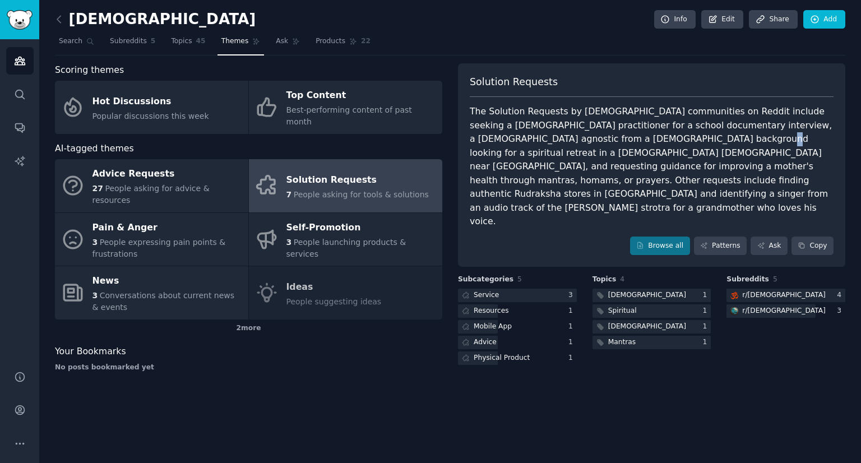
click at [622, 132] on div "The Solution Requests by [DEMOGRAPHIC_DATA] communities on Reddit include seeki…" at bounding box center [652, 167] width 364 height 124
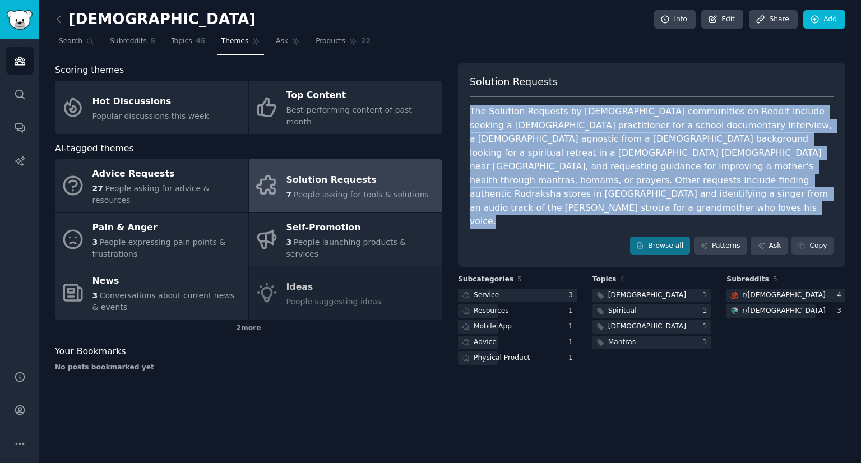
click at [622, 132] on div "The Solution Requests by [DEMOGRAPHIC_DATA] communities on Reddit include seeki…" at bounding box center [652, 167] width 364 height 124
